Goal: Information Seeking & Learning: Check status

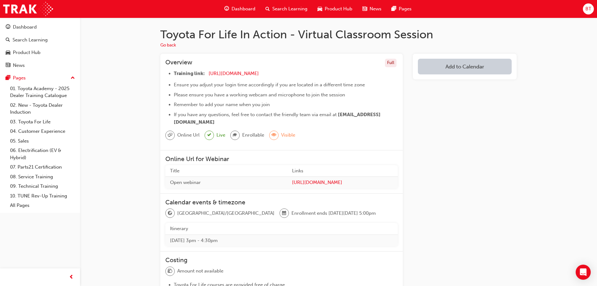
click at [231, 9] on div "Dashboard" at bounding box center [239, 9] width 41 height 13
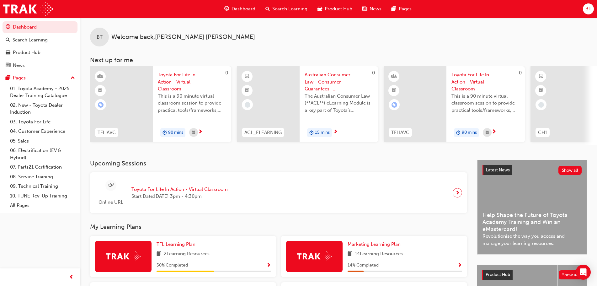
click at [591, 8] on span "BT" at bounding box center [589, 8] width 6 height 7
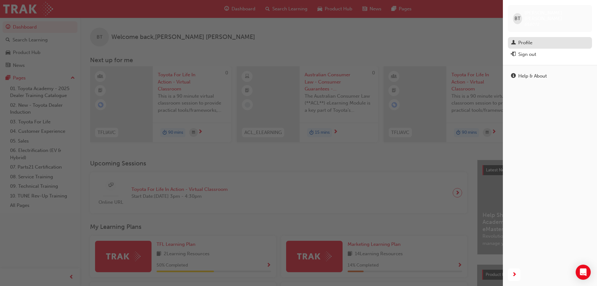
click at [541, 40] on div "Profile" at bounding box center [550, 43] width 78 height 8
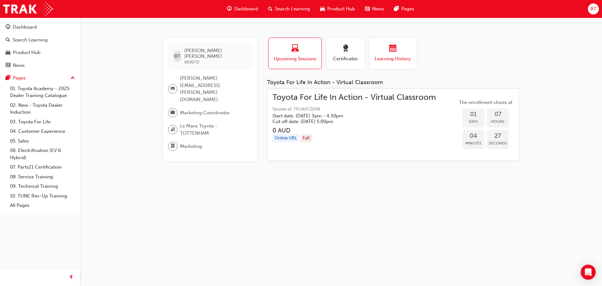
click at [387, 51] on div "button" at bounding box center [393, 50] width 38 height 10
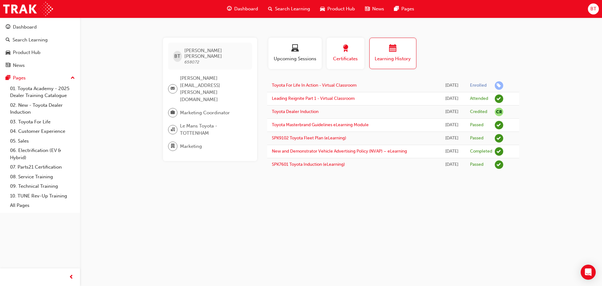
click at [359, 57] on span "Certificates" at bounding box center [346, 58] width 28 height 7
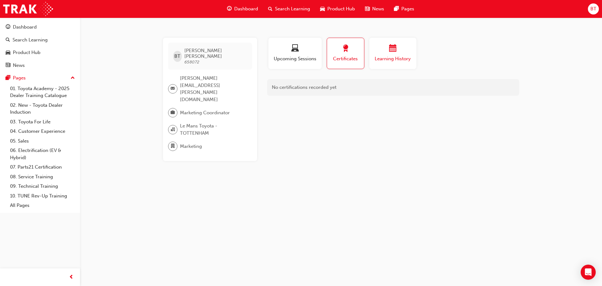
click at [387, 56] on span "Learning History" at bounding box center [393, 58] width 38 height 7
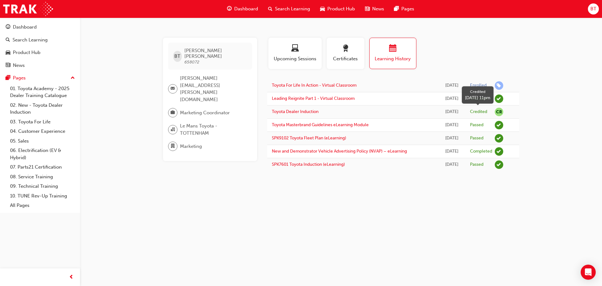
click at [503, 113] on span "CR" at bounding box center [499, 112] width 8 height 8
